Goal: Information Seeking & Learning: Understand process/instructions

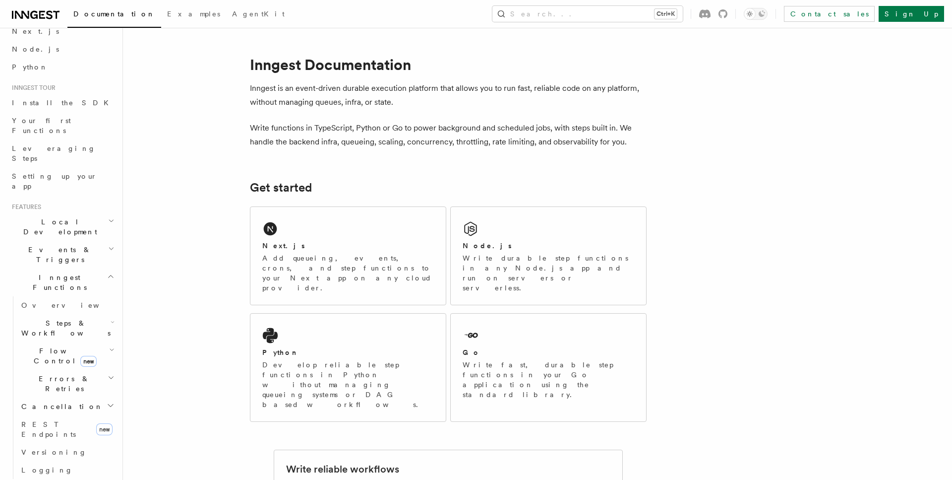
scroll to position [113, 0]
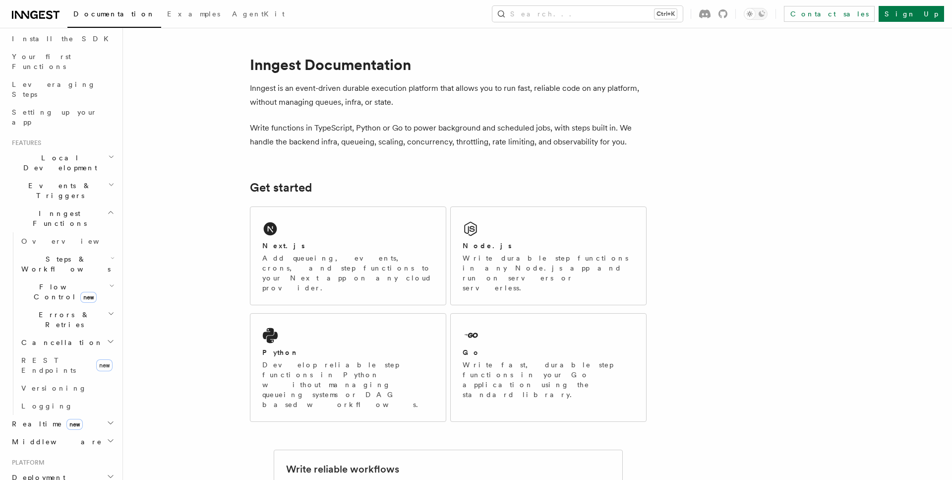
click at [48, 282] on span "Flow Control new" at bounding box center [63, 292] width 92 height 20
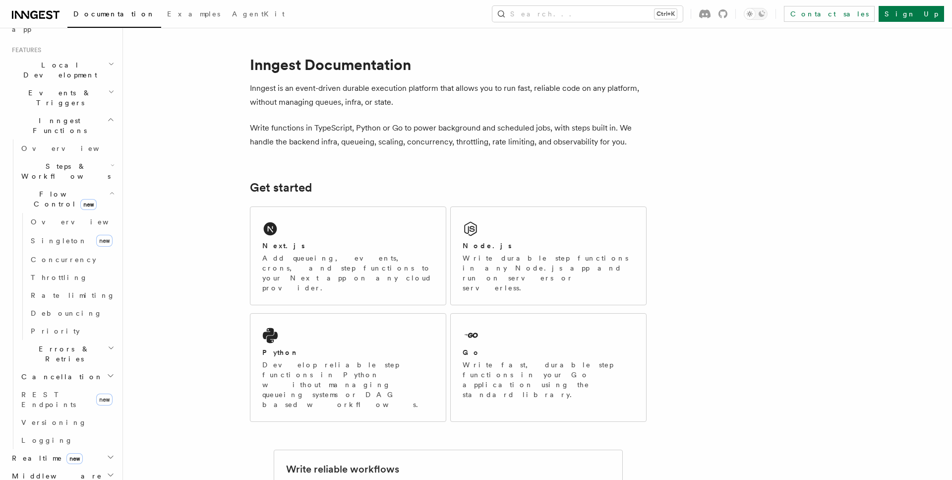
scroll to position [226, 0]
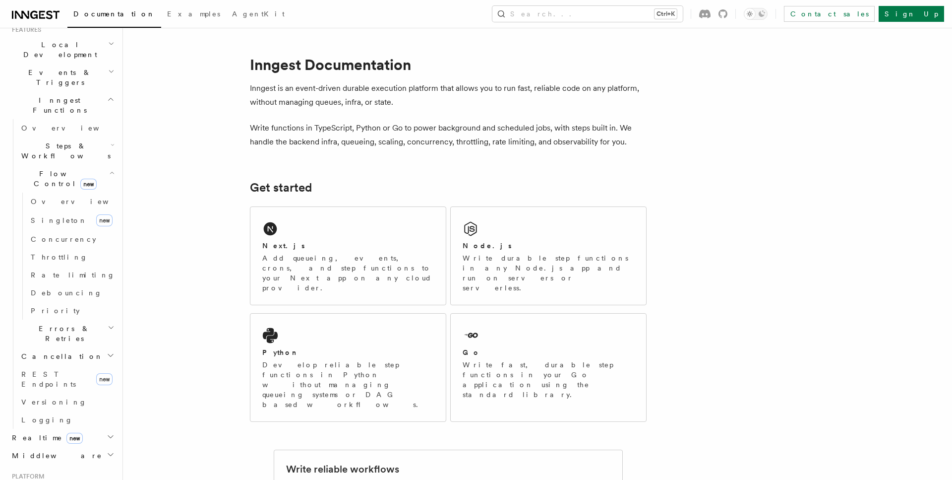
click at [62, 323] on span "Errors & Retries" at bounding box center [62, 333] width 90 height 20
click at [55, 141] on span "Steps & Workflows" at bounding box center [63, 151] width 93 height 20
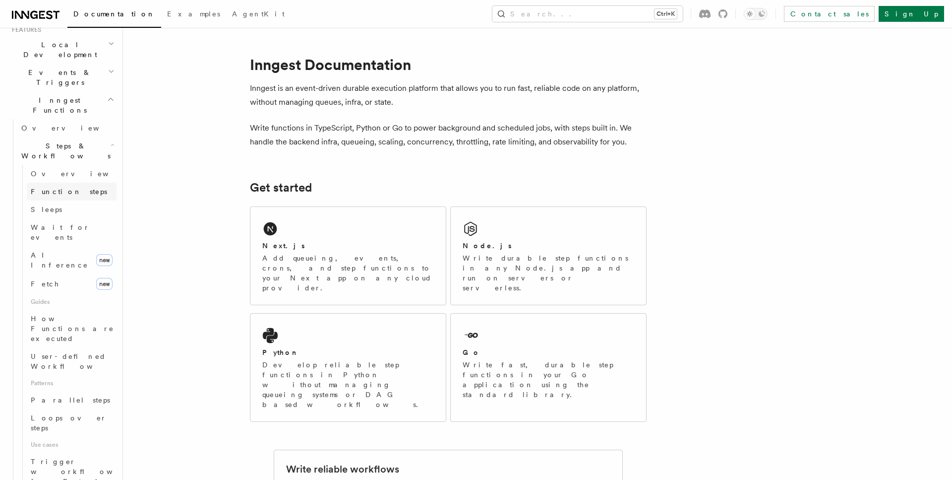
click at [56, 187] on span "Function steps" at bounding box center [69, 191] width 76 height 8
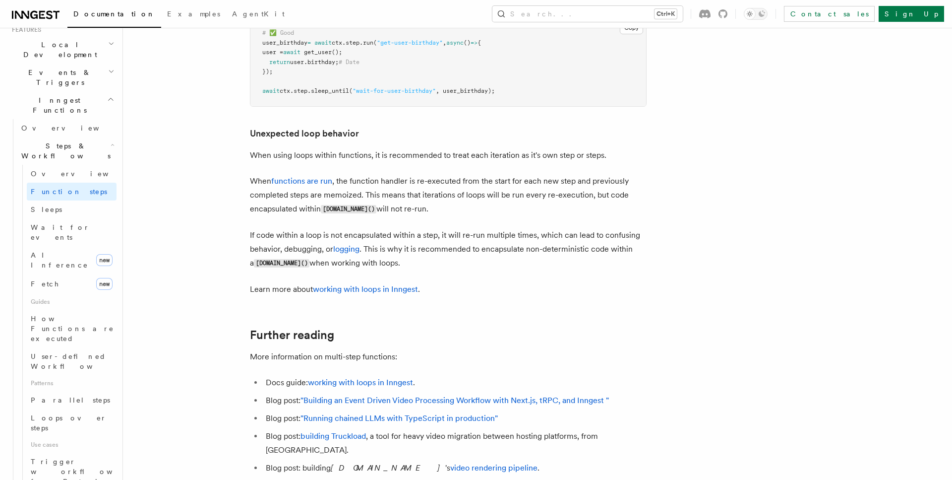
scroll to position [2428, 0]
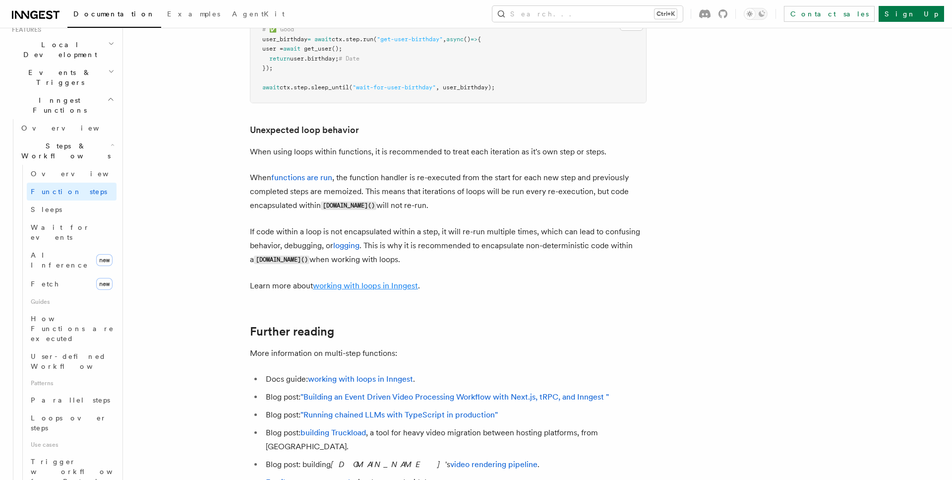
click at [364, 289] on link "working with loops in Inngest" at bounding box center [365, 285] width 105 height 9
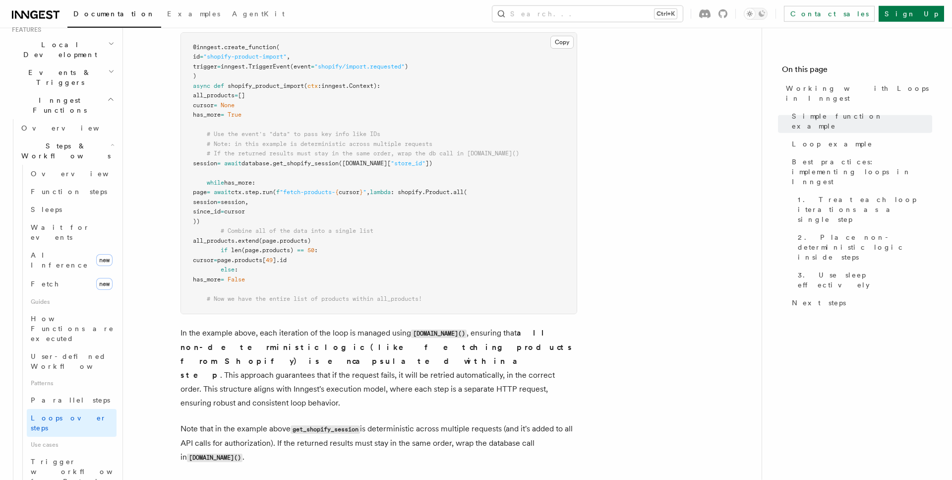
scroll to position [1113, 0]
click at [218, 110] on pre "@inngest . create_function ( id = "shopify-product-import" , trigger = inngest.…" at bounding box center [379, 172] width 396 height 281
click at [246, 182] on span "has_more" at bounding box center [238, 182] width 28 height 7
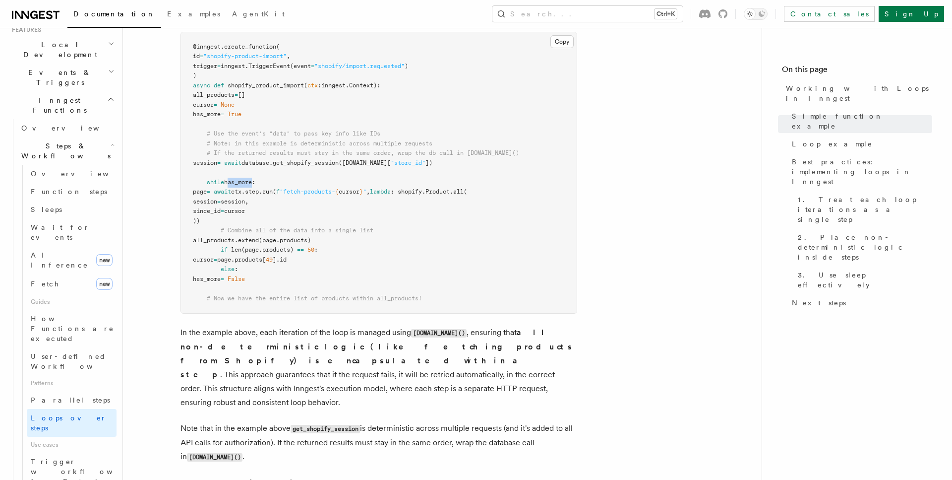
copy span "has_more"
drag, startPoint x: 220, startPoint y: 241, endPoint x: 356, endPoint y: 240, distance: 135.9
click at [356, 240] on pre "@inngest . create_function ( id = "shopify-product-import" , trigger = inngest.…" at bounding box center [379, 172] width 396 height 281
drag, startPoint x: 343, startPoint y: 241, endPoint x: 216, endPoint y: 242, distance: 127.0
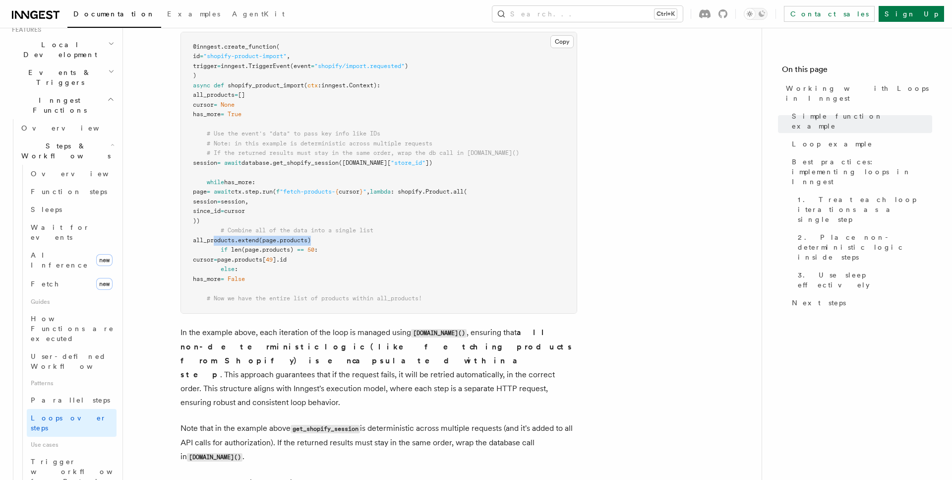
click at [216, 242] on span "all_products . extend (page.products)" at bounding box center [252, 240] width 118 height 7
click at [229, 239] on span "all_products" at bounding box center [214, 240] width 42 height 7
drag, startPoint x: 219, startPoint y: 240, endPoint x: 399, endPoint y: 239, distance: 180.0
click at [399, 239] on pre "@inngest . create_function ( id = "shopify-product-import" , trigger = inngest.…" at bounding box center [379, 172] width 396 height 281
copy span "all_products . extend (page.products)"
